Goal: Check status: Check status

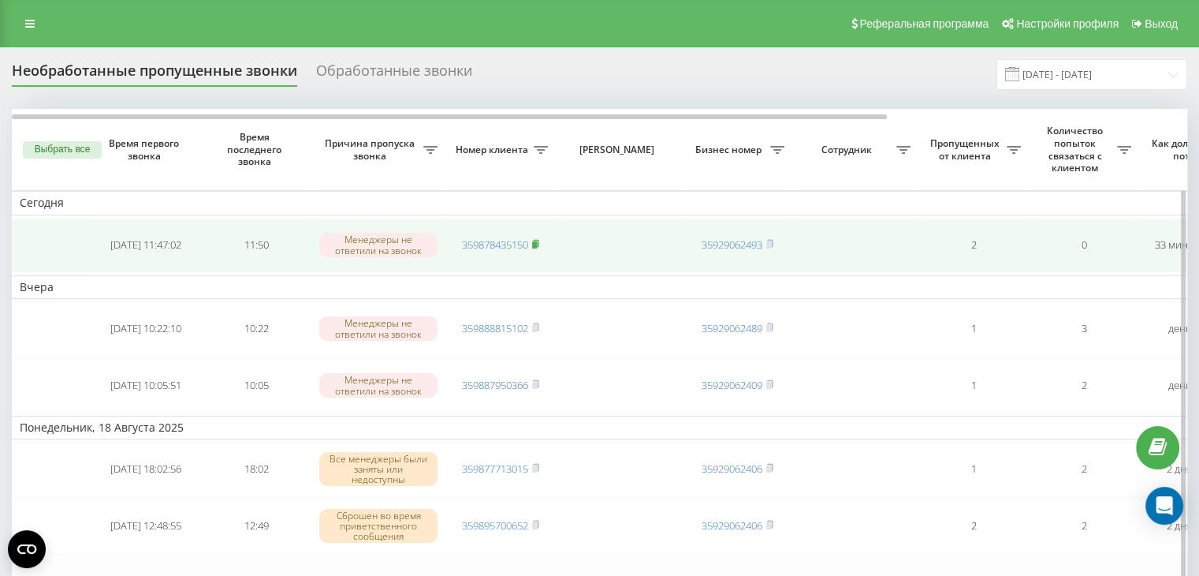
click at [537, 242] on rect at bounding box center [534, 244] width 5 height 7
click at [537, 243] on rect at bounding box center [534, 244] width 5 height 7
click at [537, 241] on rect at bounding box center [534, 244] width 5 height 7
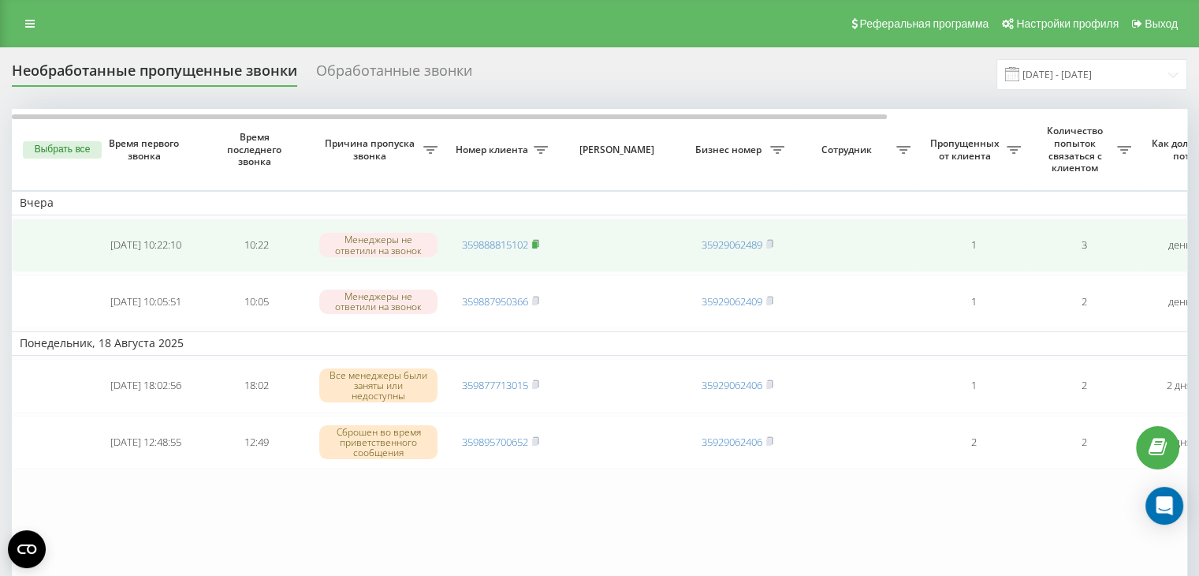
click at [536, 241] on rect at bounding box center [534, 244] width 5 height 7
